Goal: Task Accomplishment & Management: Manage account settings

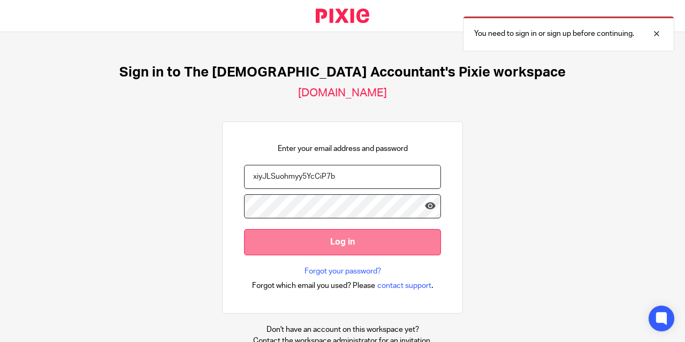
click at [304, 238] on input "Log in" at bounding box center [342, 242] width 197 height 26
click at [322, 239] on input "Log in" at bounding box center [342, 242] width 197 height 26
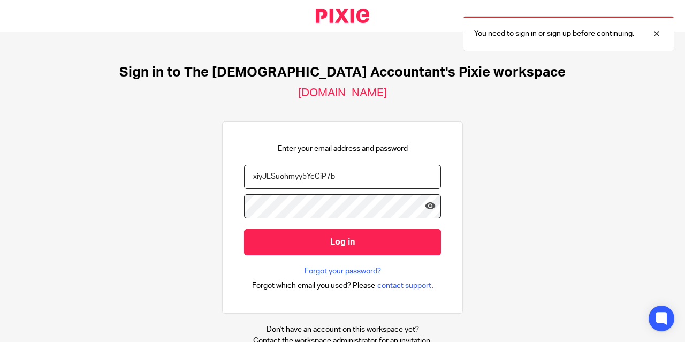
click at [360, 172] on input "xiyJLSuohmyy5YcCiP7b" at bounding box center [342, 177] width 197 height 24
drag, startPoint x: 360, startPoint y: 172, endPoint x: 239, endPoint y: 171, distance: 121.6
click at [244, 171] on input "xiyJLSuohmyy5YcCiP7b" at bounding box center [342, 177] width 197 height 24
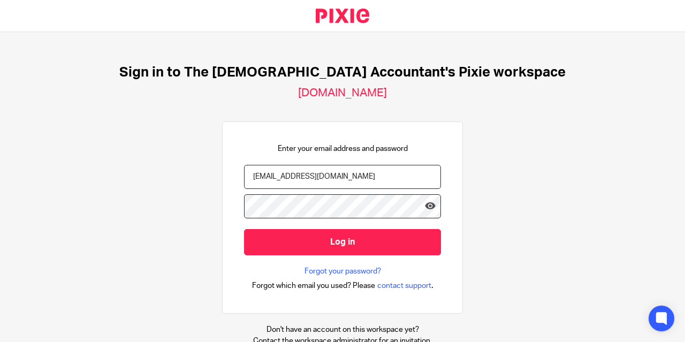
click at [360, 177] on input "bookkeeping@thefemaleaccounant.com" at bounding box center [342, 177] width 197 height 24
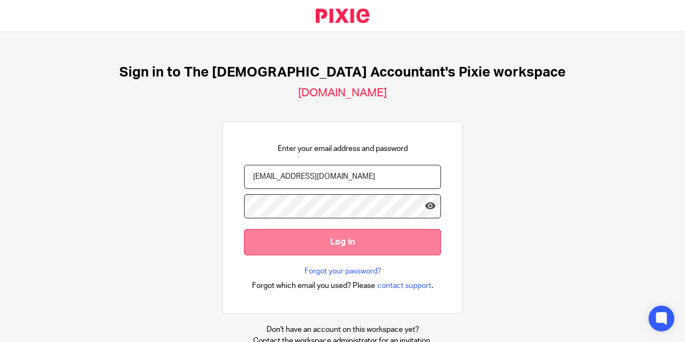
type input "bookkeeping@thefemaleaccountant.com"
click at [323, 246] on input "Log in" at bounding box center [342, 242] width 197 height 26
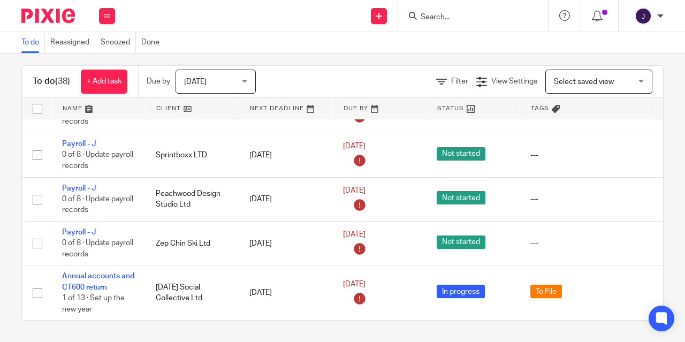
scroll to position [10, 0]
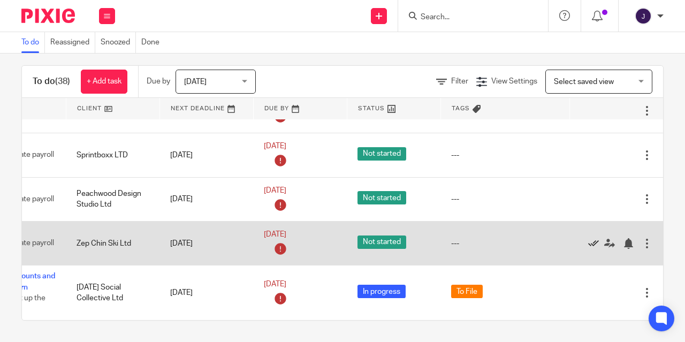
click at [588, 238] on icon at bounding box center [593, 243] width 11 height 11
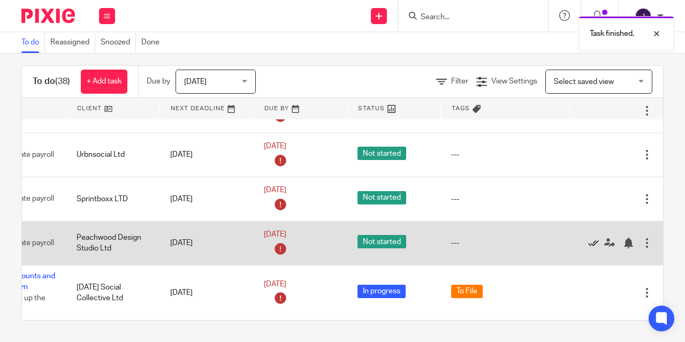
click at [588, 238] on icon at bounding box center [593, 243] width 11 height 11
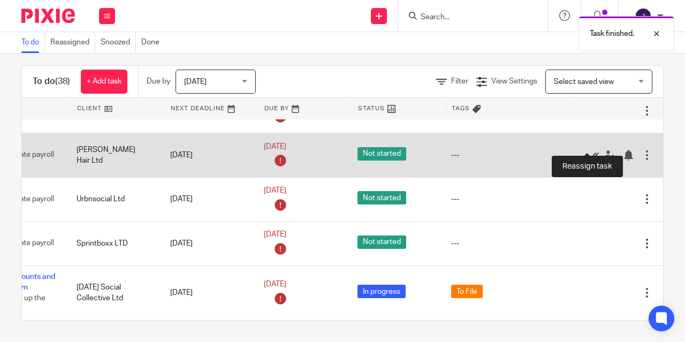
scroll to position [1488, 104]
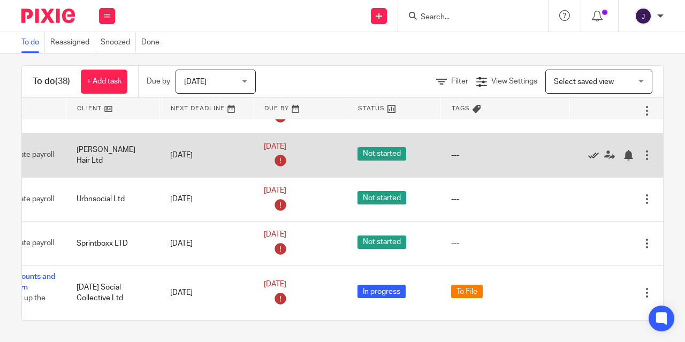
click at [588, 150] on icon at bounding box center [593, 155] width 11 height 11
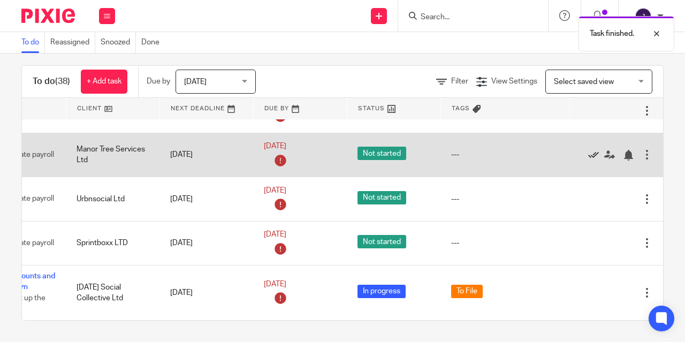
click at [588, 150] on icon at bounding box center [593, 155] width 11 height 11
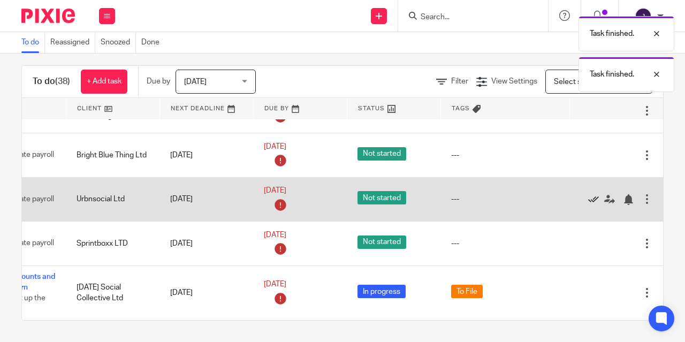
click at [588, 194] on icon at bounding box center [593, 199] width 11 height 11
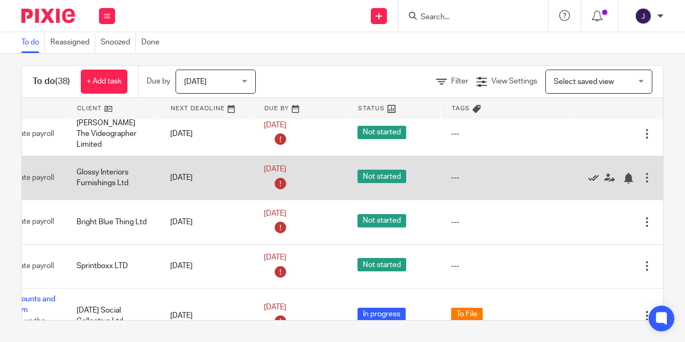
scroll to position [1294, 104]
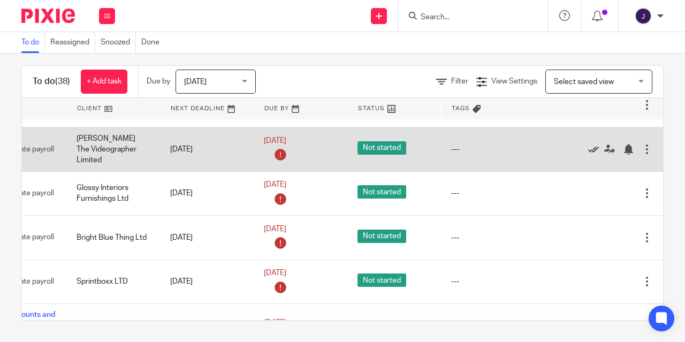
click at [588, 155] on icon at bounding box center [593, 149] width 11 height 11
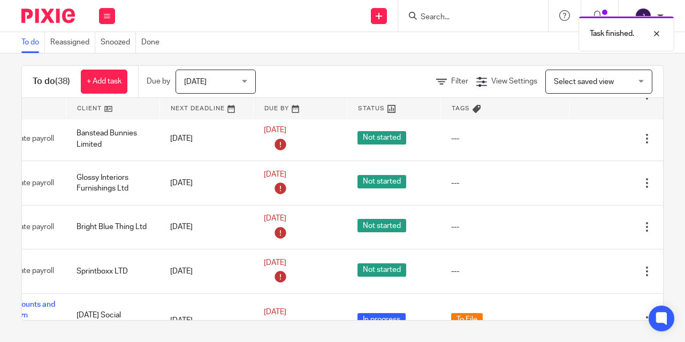
scroll to position [1243, 104]
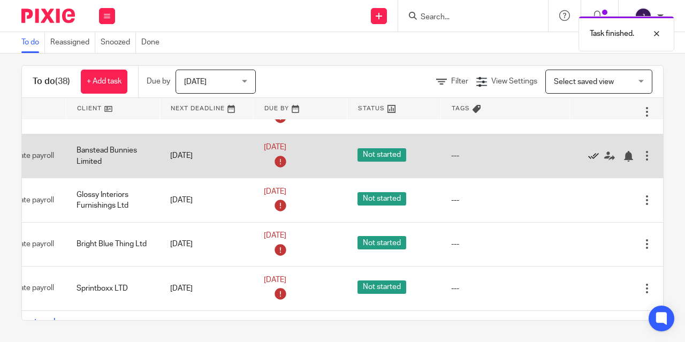
click at [588, 162] on icon at bounding box center [593, 156] width 11 height 11
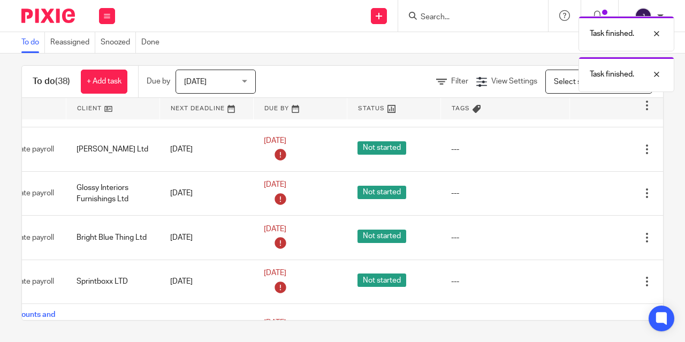
scroll to position [1195, 104]
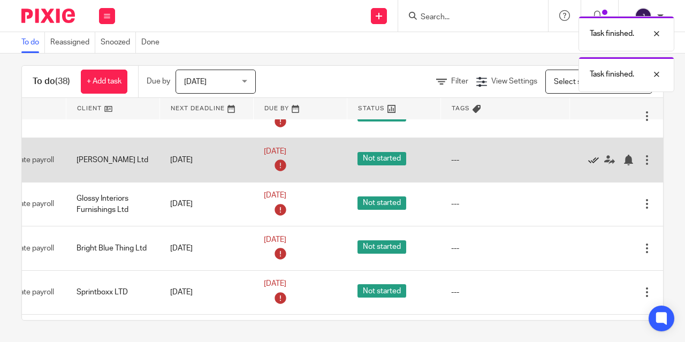
click at [588, 165] on icon at bounding box center [593, 160] width 11 height 11
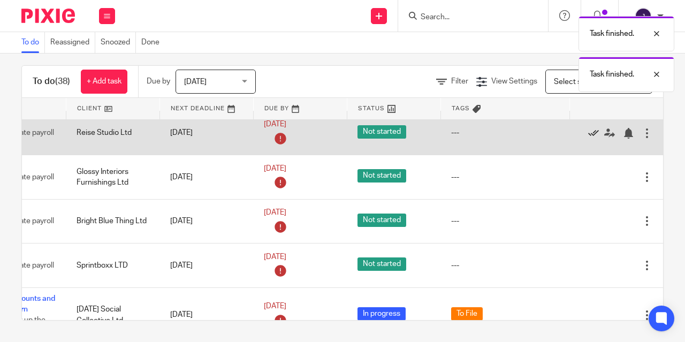
scroll to position [1162, 104]
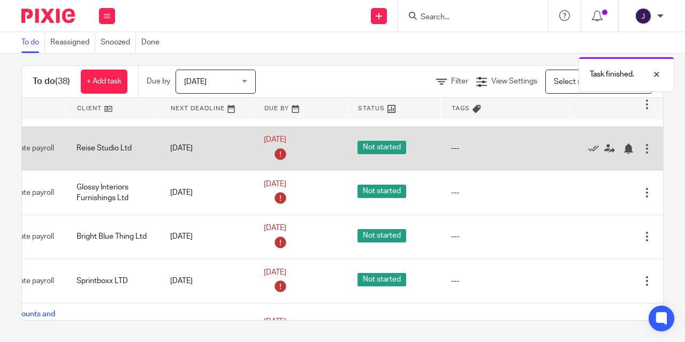
click at [642, 154] on div at bounding box center [647, 149] width 11 height 11
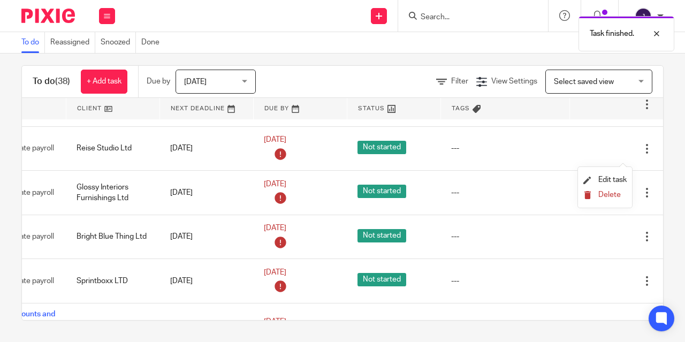
click at [611, 193] on span "Delete" at bounding box center [610, 194] width 22 height 7
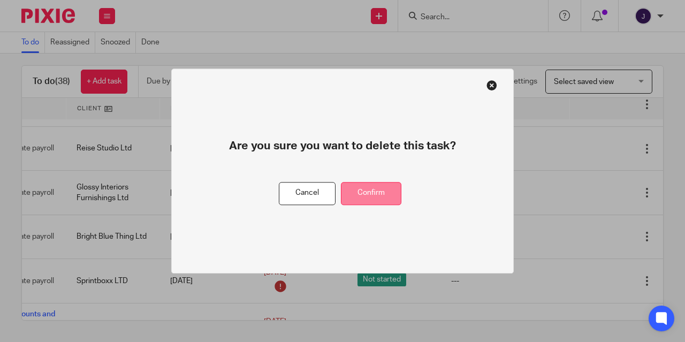
click at [370, 191] on button "Confirm" at bounding box center [371, 193] width 61 height 23
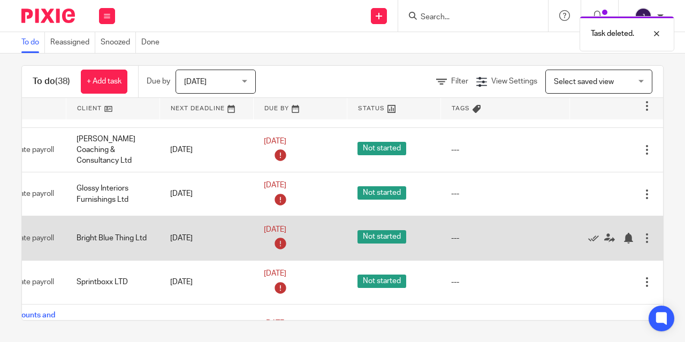
scroll to position [1108, 104]
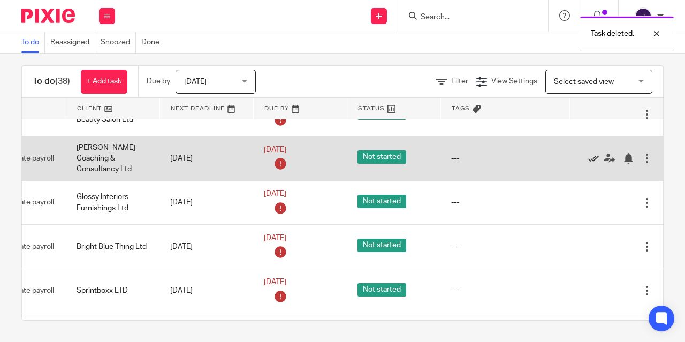
click at [588, 164] on icon at bounding box center [593, 158] width 11 height 11
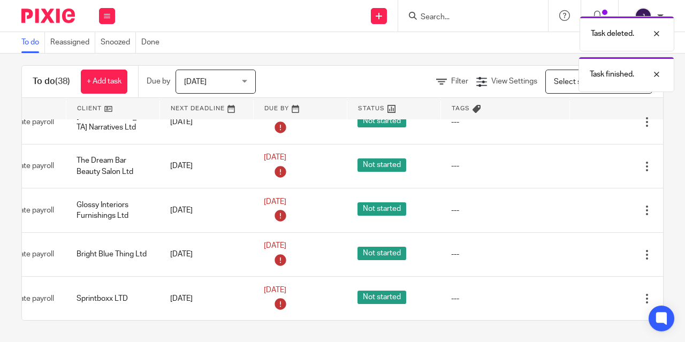
scroll to position [1054, 104]
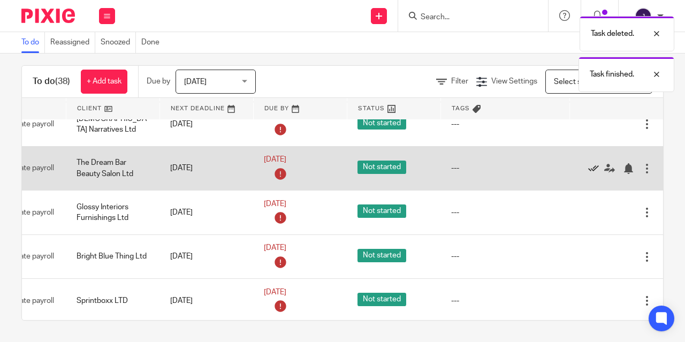
click at [588, 174] on icon at bounding box center [593, 168] width 11 height 11
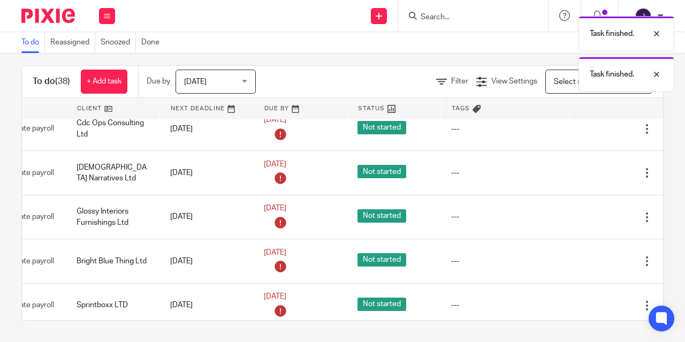
scroll to position [1002, 104]
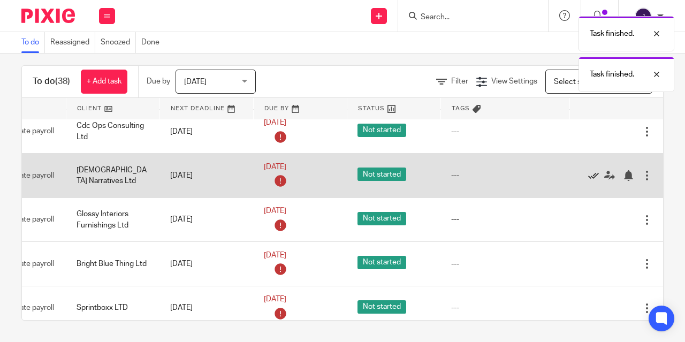
click at [588, 181] on icon at bounding box center [593, 175] width 11 height 11
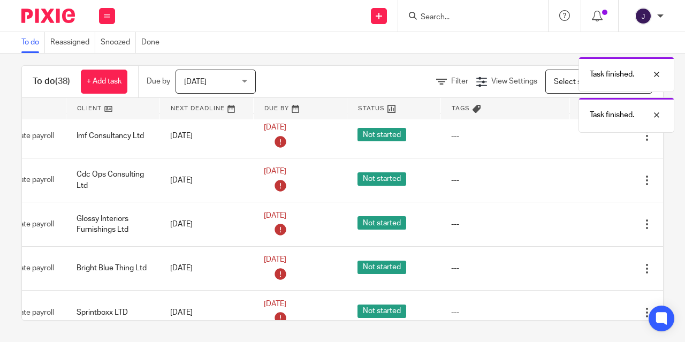
scroll to position [945, 104]
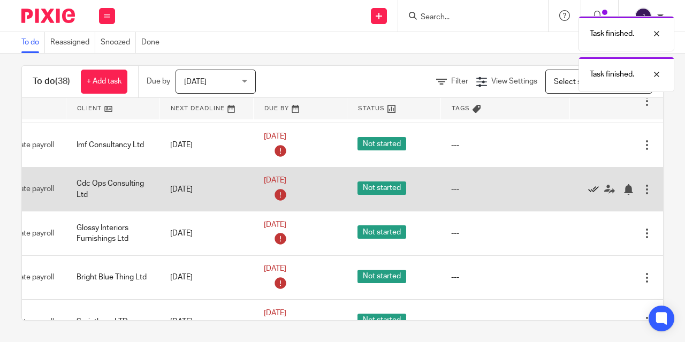
click at [588, 195] on icon at bounding box center [593, 189] width 11 height 11
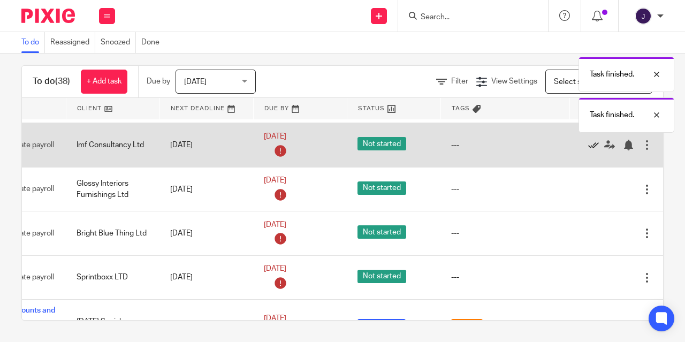
click at [588, 148] on icon at bounding box center [593, 145] width 11 height 11
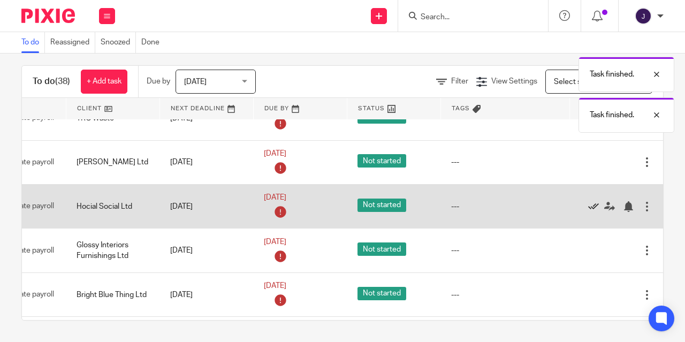
scroll to position [836, 104]
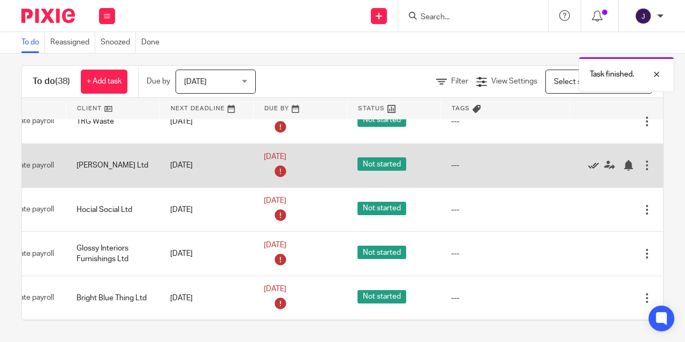
click at [588, 165] on icon at bounding box center [593, 165] width 11 height 11
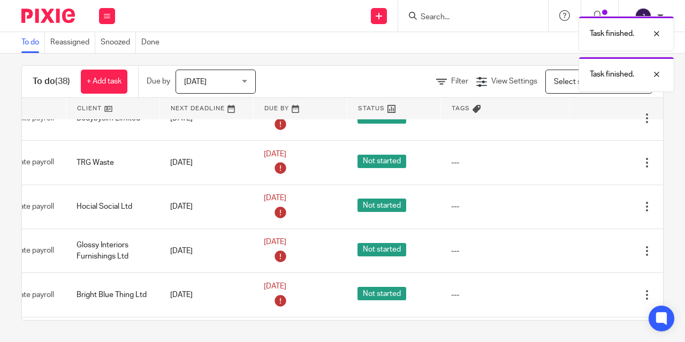
scroll to position [782, 104]
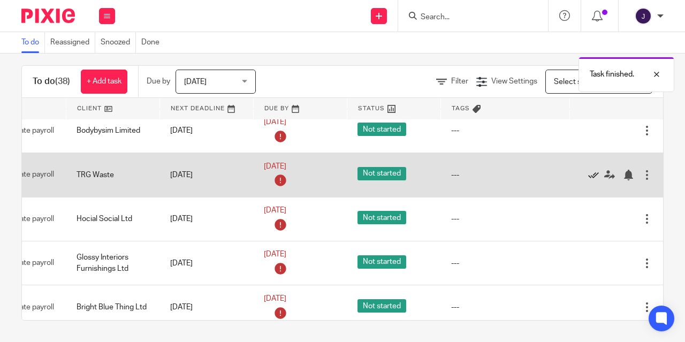
click at [588, 179] on icon at bounding box center [593, 175] width 11 height 11
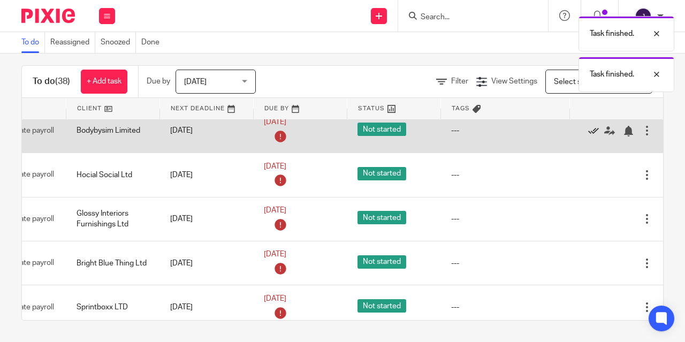
click at [588, 133] on icon at bounding box center [593, 131] width 11 height 11
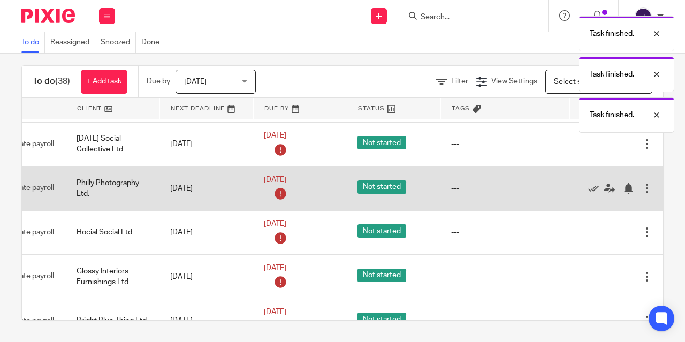
scroll to position [665, 104]
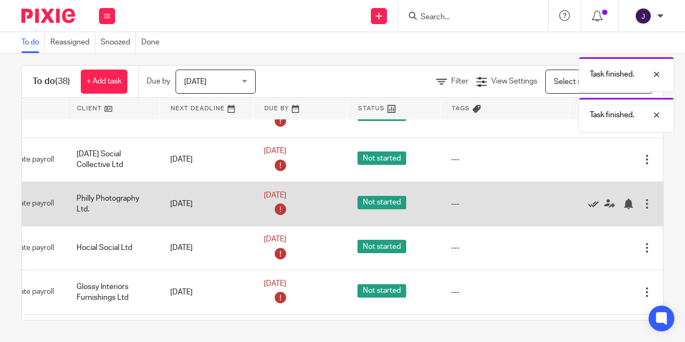
click at [588, 202] on icon at bounding box center [593, 204] width 11 height 11
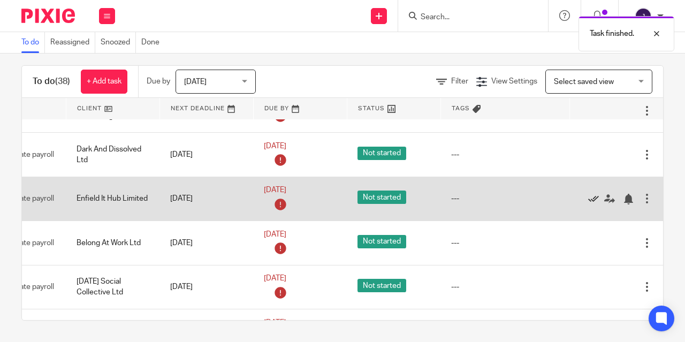
scroll to position [528, 104]
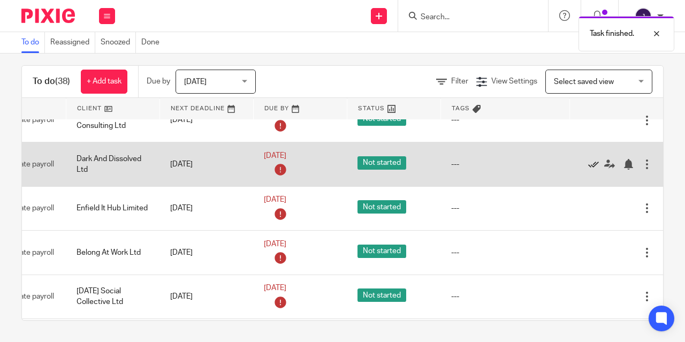
click at [588, 159] on icon at bounding box center [593, 164] width 11 height 11
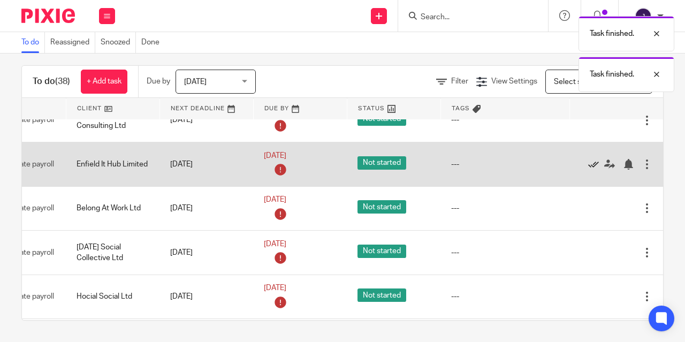
click at [588, 165] on icon at bounding box center [593, 164] width 11 height 11
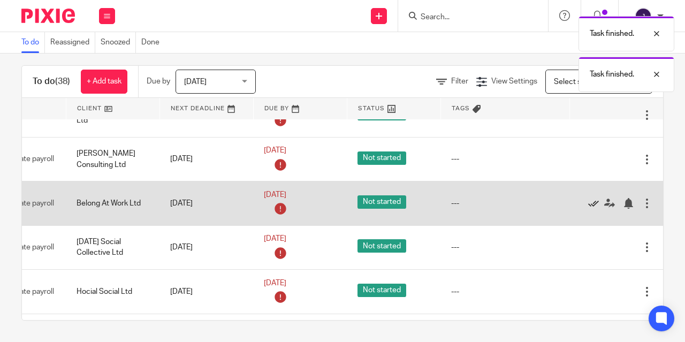
scroll to position [484, 104]
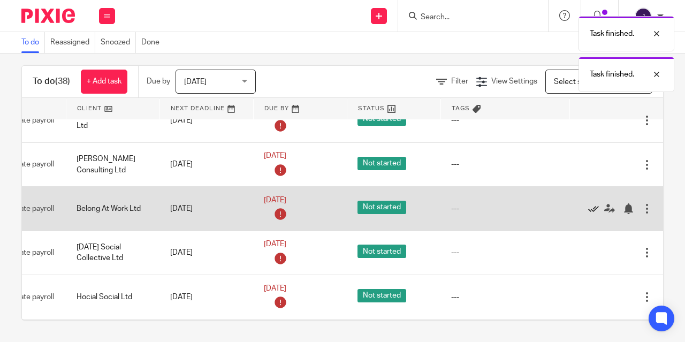
click at [588, 206] on icon at bounding box center [593, 208] width 11 height 11
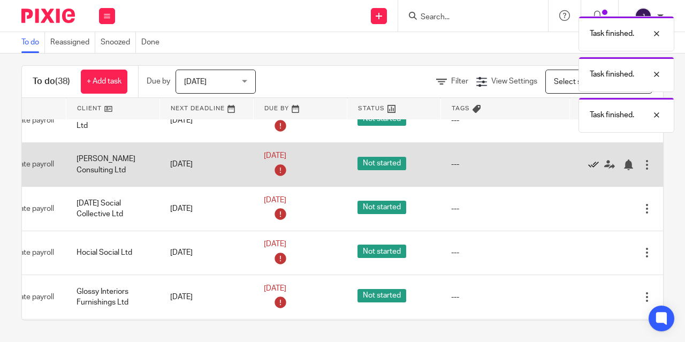
click at [588, 162] on icon at bounding box center [593, 165] width 11 height 11
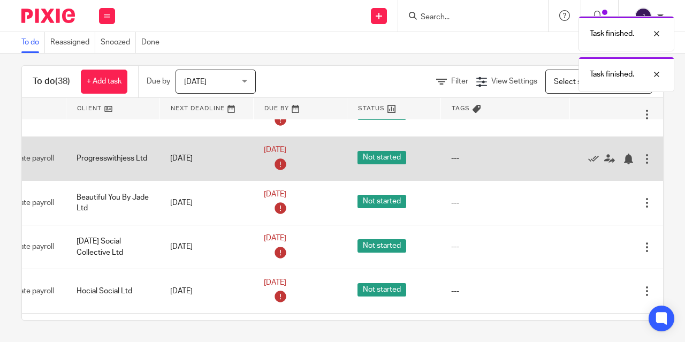
scroll to position [389, 104]
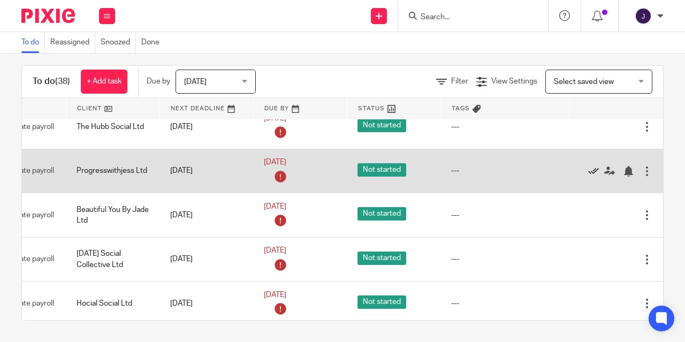
click at [588, 166] on icon at bounding box center [593, 171] width 11 height 11
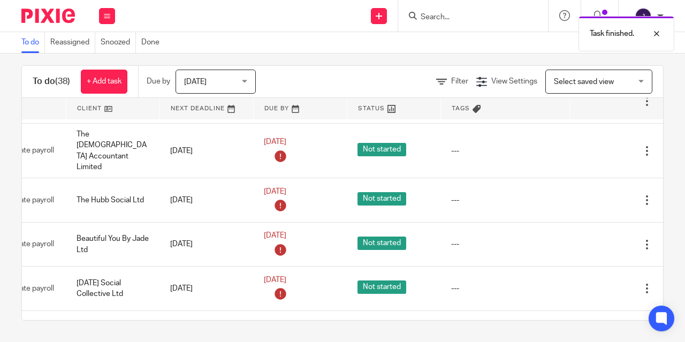
scroll to position [315, 104]
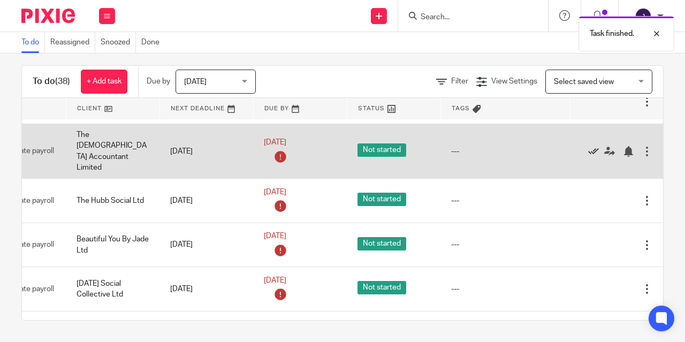
click at [588, 149] on icon at bounding box center [593, 151] width 11 height 11
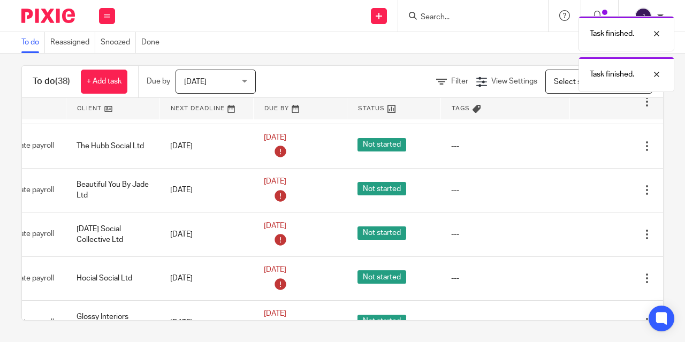
click at [588, 149] on icon at bounding box center [593, 146] width 11 height 11
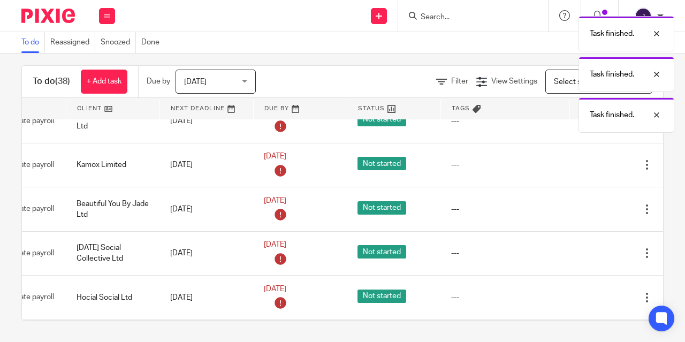
scroll to position [249, 104]
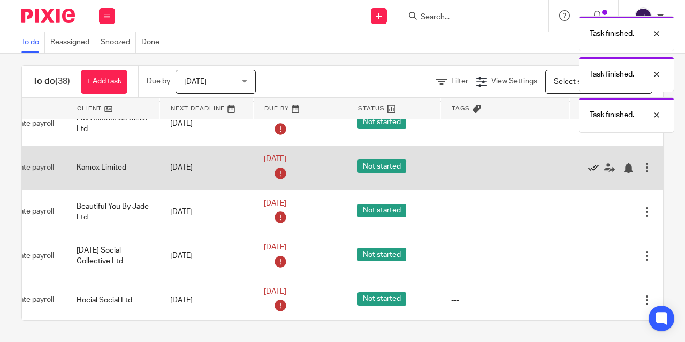
click at [588, 173] on icon at bounding box center [593, 168] width 11 height 11
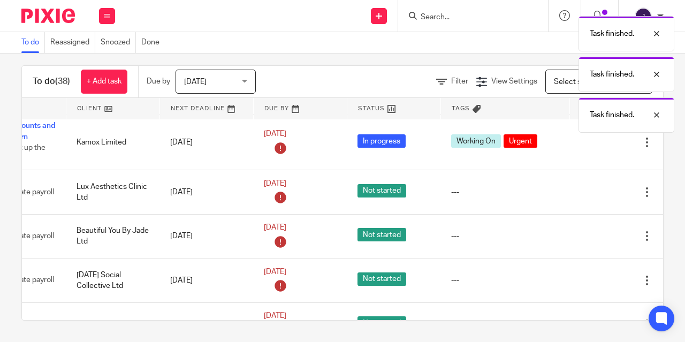
scroll to position [178, 104]
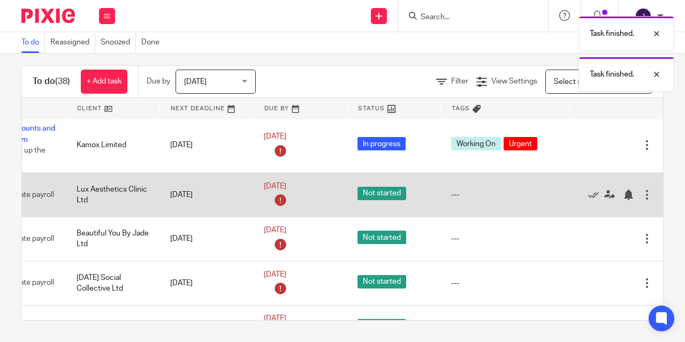
click at [580, 192] on div "Edit task Delete" at bounding box center [616, 195] width 72 height 27
click at [588, 197] on icon at bounding box center [593, 195] width 11 height 11
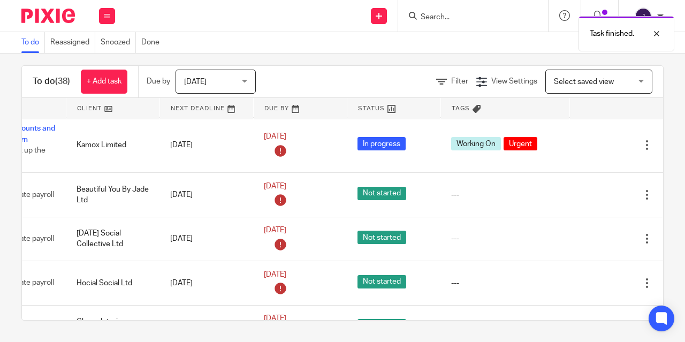
click at [588, 199] on icon at bounding box center [593, 195] width 11 height 11
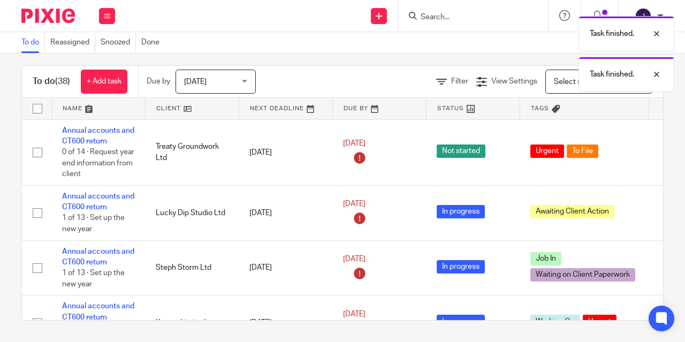
scroll to position [0, 0]
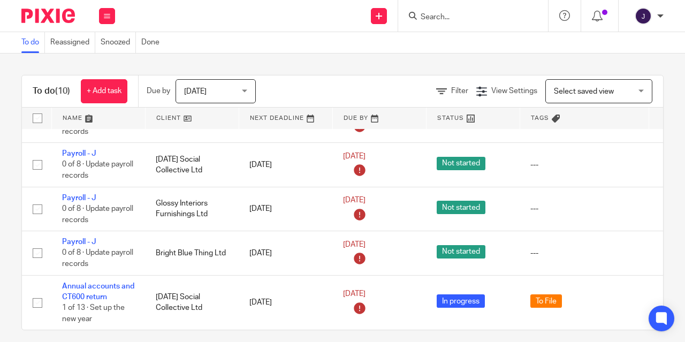
scroll to position [321, 0]
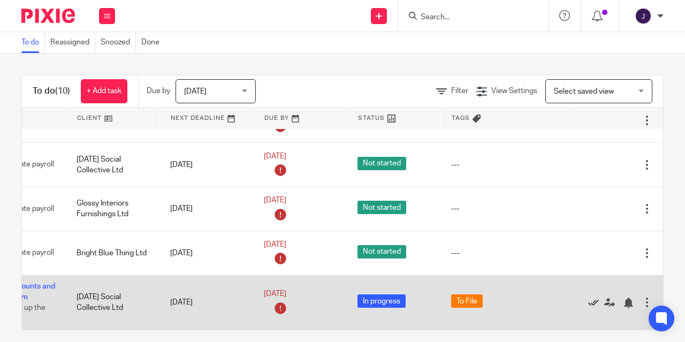
click at [588, 298] on icon at bounding box center [593, 303] width 11 height 11
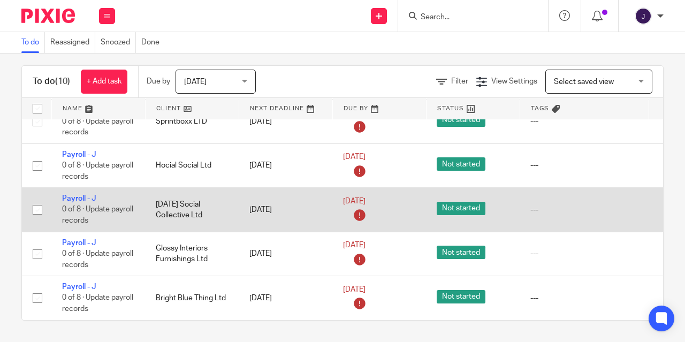
scroll to position [10, 0]
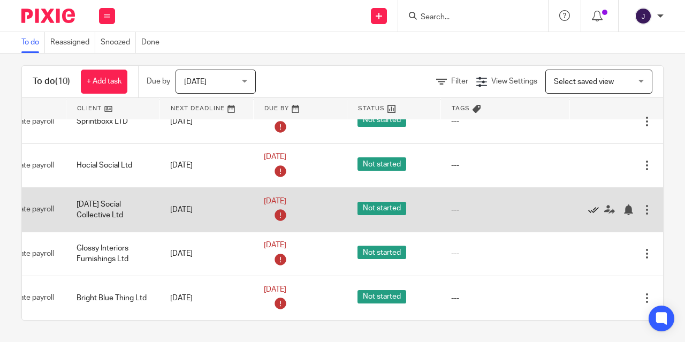
click at [588, 205] on icon at bounding box center [593, 210] width 11 height 11
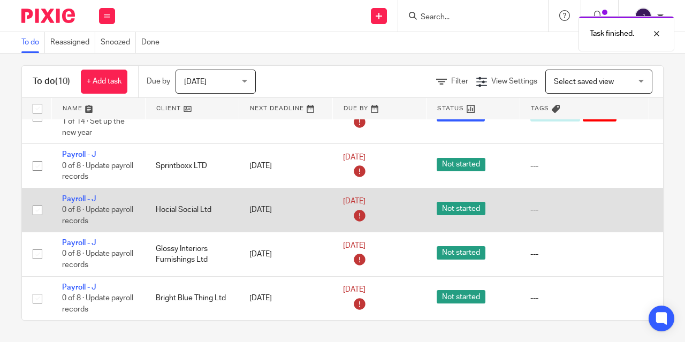
scroll to position [221, 0]
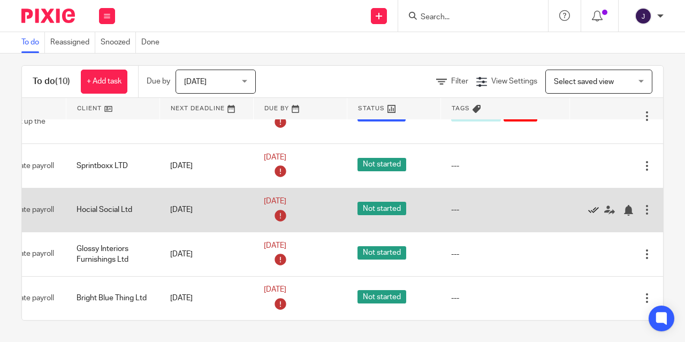
click at [588, 205] on icon at bounding box center [593, 210] width 11 height 11
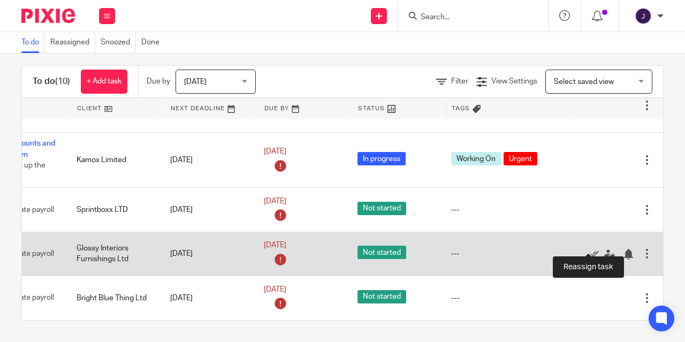
scroll to position [176, 104]
click at [588, 249] on icon at bounding box center [593, 254] width 11 height 11
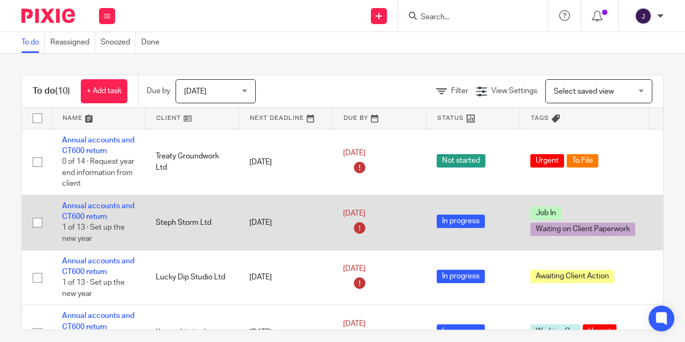
scroll to position [0, 0]
click at [107, 203] on link "Annual accounts and CT600 return" at bounding box center [98, 211] width 72 height 18
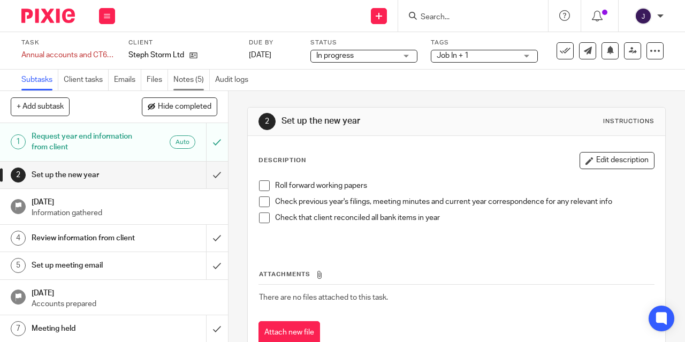
click at [190, 82] on link "Notes (5)" at bounding box center [191, 80] width 36 height 21
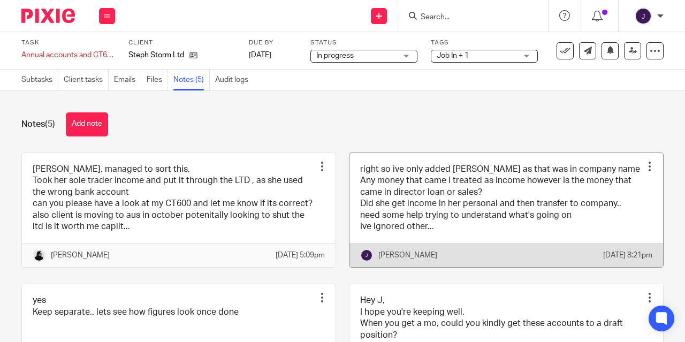
click at [439, 210] on link at bounding box center [507, 210] width 314 height 115
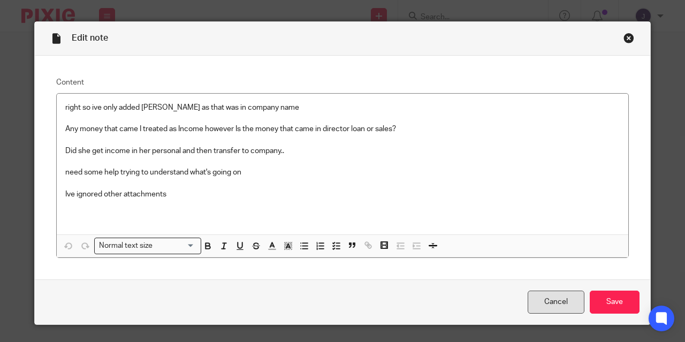
click at [554, 299] on link "Cancel" at bounding box center [556, 302] width 57 height 23
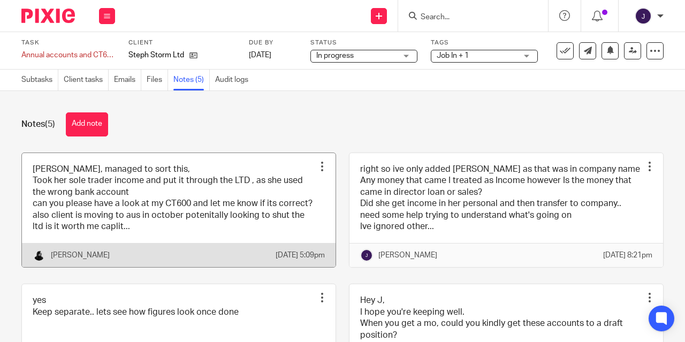
click at [161, 192] on link at bounding box center [179, 210] width 314 height 115
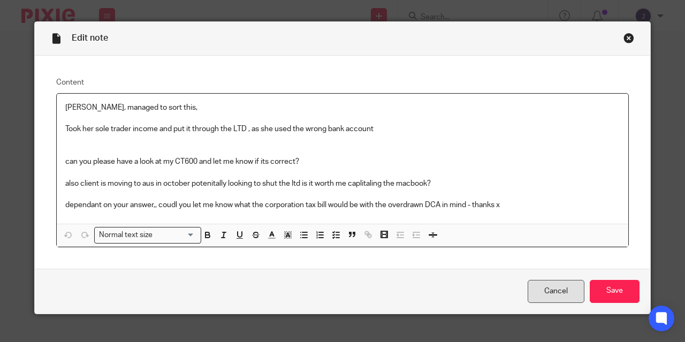
click at [560, 292] on link "Cancel" at bounding box center [556, 291] width 57 height 23
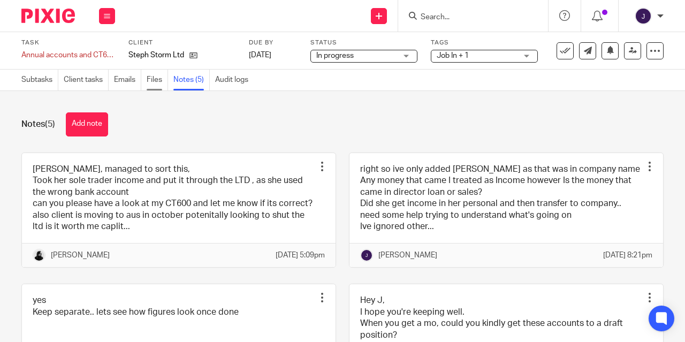
click at [156, 81] on link "Files" at bounding box center [157, 80] width 21 height 21
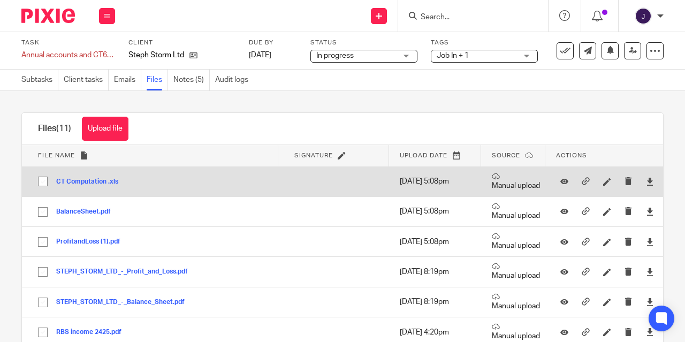
click at [80, 187] on td "CT Computation .xls CT Computation Save" at bounding box center [150, 182] width 256 height 30
click at [646, 183] on icon at bounding box center [650, 182] width 8 height 8
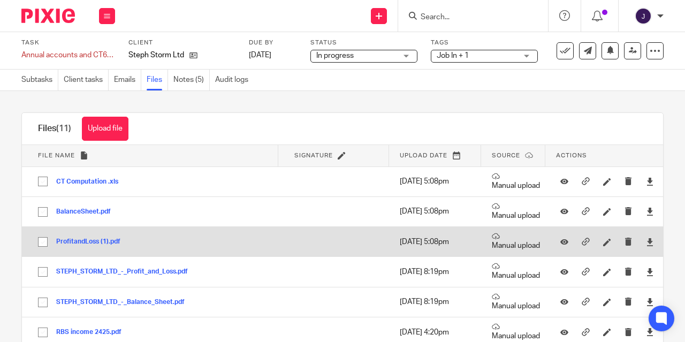
click at [82, 239] on button "ProfitandLoss (1).pdf" at bounding box center [92, 241] width 72 height 7
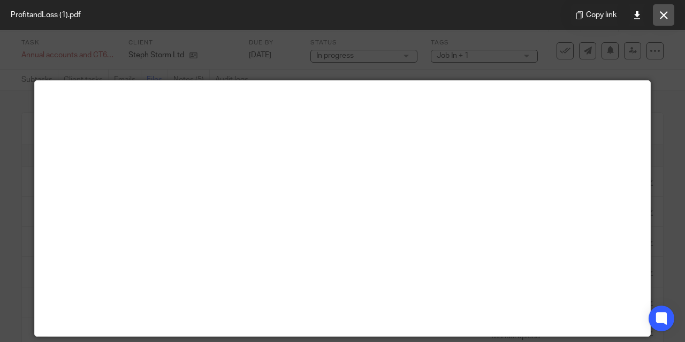
click at [666, 19] on icon at bounding box center [664, 15] width 8 height 8
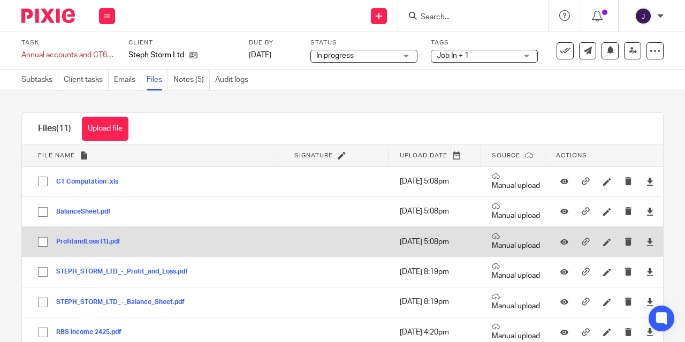
click at [79, 242] on button "ProfitandLoss (1).pdf" at bounding box center [92, 241] width 72 height 7
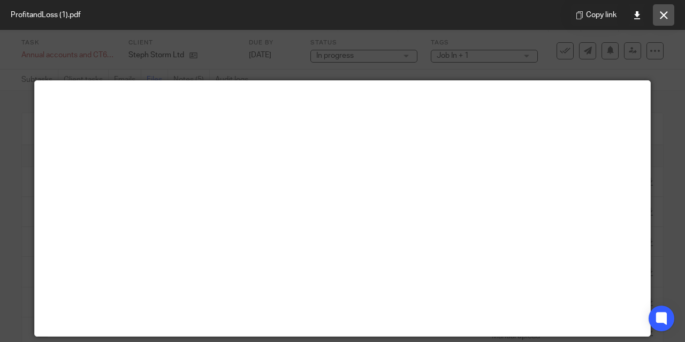
click at [659, 14] on button at bounding box center [663, 14] width 21 height 21
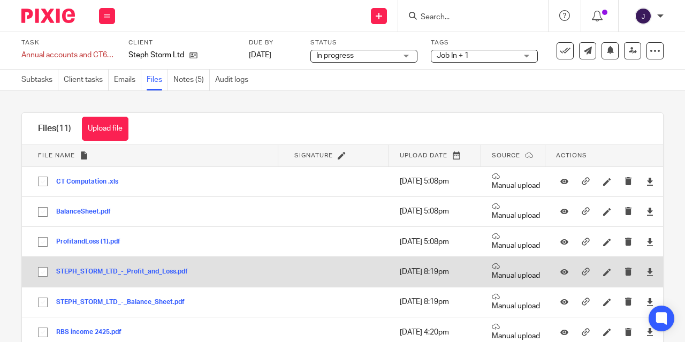
click at [119, 270] on button "STEPH_STORM_LTD_-_Profit_and_Loss.pdf" at bounding box center [126, 271] width 140 height 7
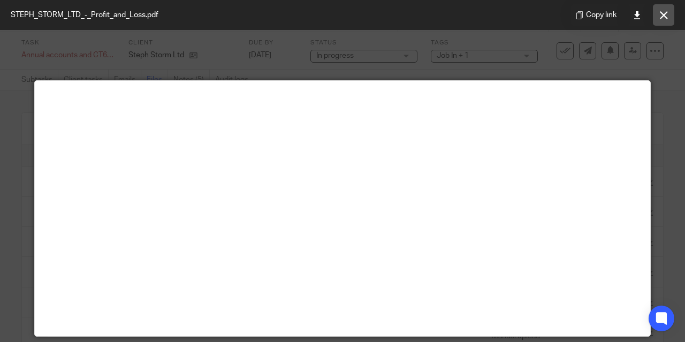
click at [662, 14] on icon at bounding box center [664, 15] width 8 height 8
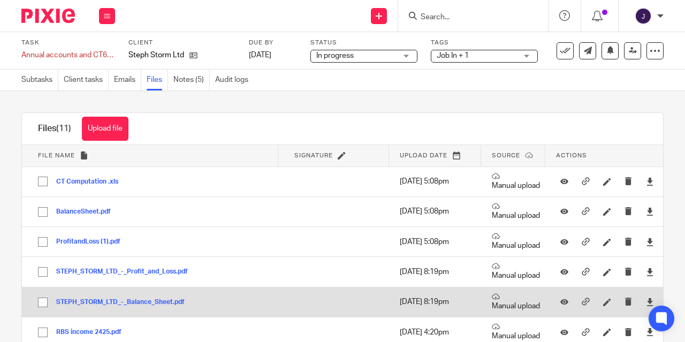
click at [117, 301] on button "STEPH_STORM_LTD_-_Balance_Sheet.pdf" at bounding box center [124, 302] width 137 height 7
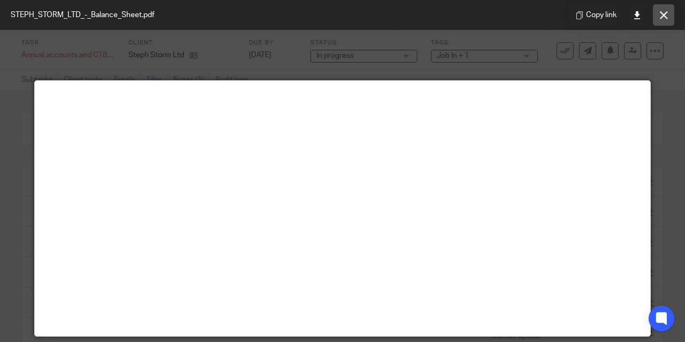
click at [665, 17] on icon at bounding box center [664, 15] width 8 height 8
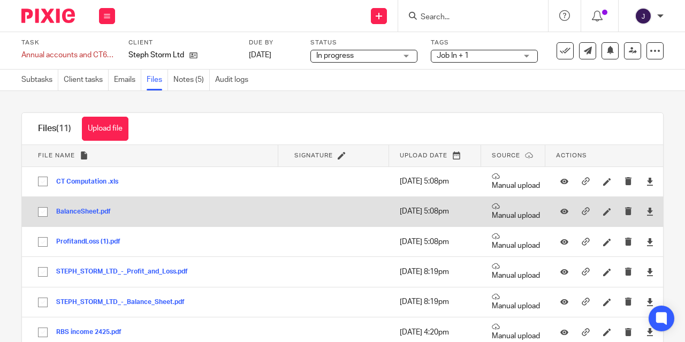
click at [84, 213] on button "BalanceSheet.pdf" at bounding box center [87, 211] width 63 height 7
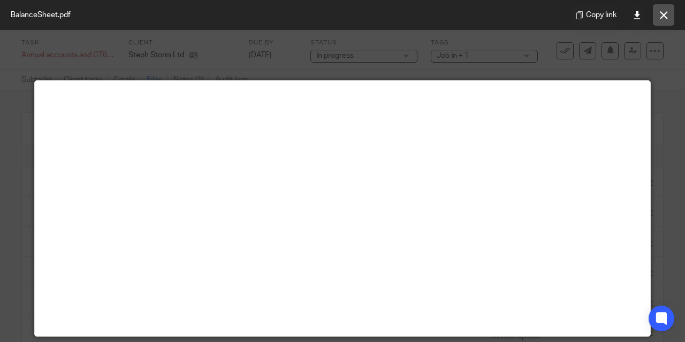
click at [667, 19] on icon at bounding box center [664, 15] width 8 height 8
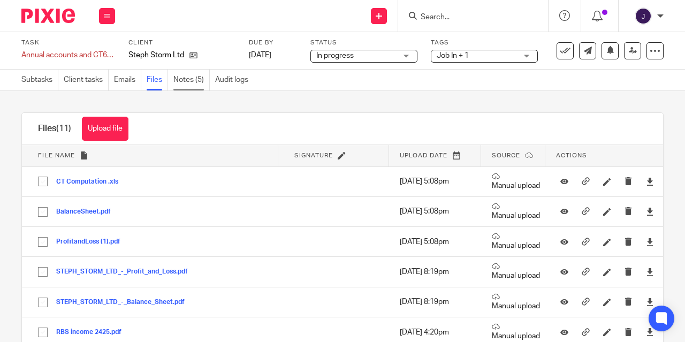
click at [179, 80] on link "Notes (5)" at bounding box center [191, 80] width 36 height 21
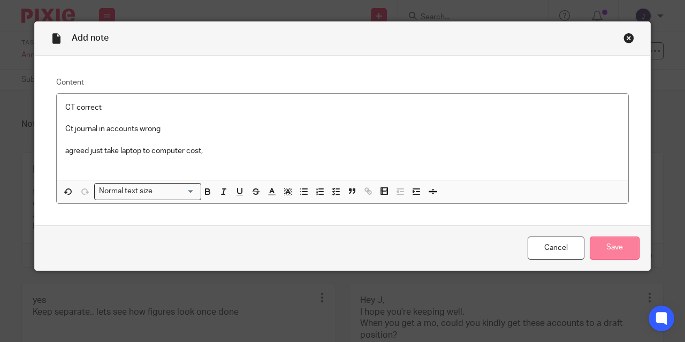
click at [618, 251] on input "Save" at bounding box center [615, 248] width 50 height 23
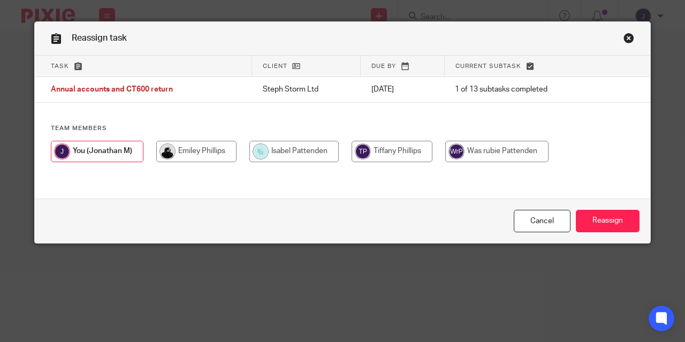
click at [183, 148] on input "radio" at bounding box center [196, 151] width 80 height 21
radio input "true"
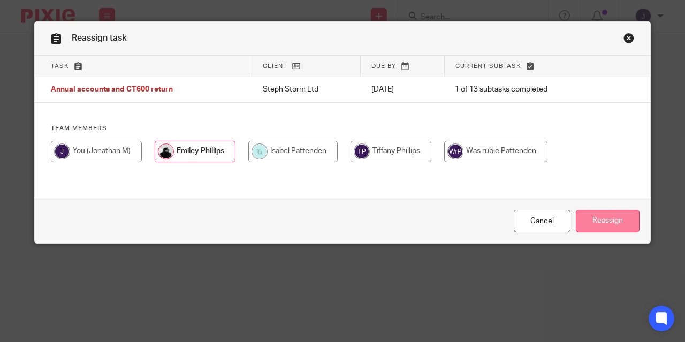
click at [588, 218] on input "Reassign" at bounding box center [608, 221] width 64 height 23
